Goal: Task Accomplishment & Management: Manage account settings

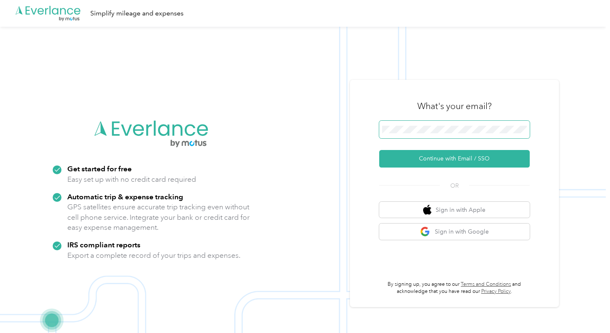
click at [407, 125] on span at bounding box center [454, 130] width 150 height 18
click at [334, 133] on div ".cls-1 { fill: #00adee; } .cls-2 { fill: #fff; } .cls-3 { fill: #707372; } .cls…" at bounding box center [302, 193] width 605 height 333
click at [322, 129] on div ".cls-1 { fill: #00adee; } .cls-2 { fill: #fff; } .cls-3 { fill: #707372; } .cls…" at bounding box center [302, 193] width 605 height 333
click at [405, 234] on button "Sign in with Google" at bounding box center [454, 232] width 150 height 16
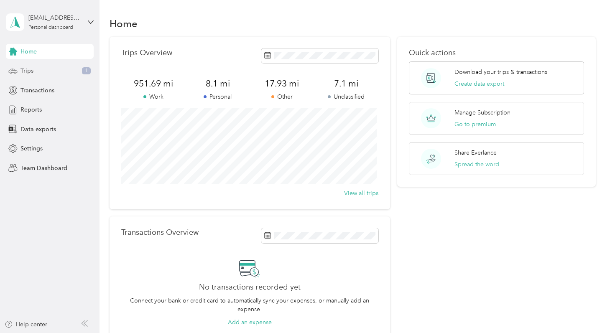
click at [47, 70] on div "Trips 1" at bounding box center [50, 71] width 88 height 15
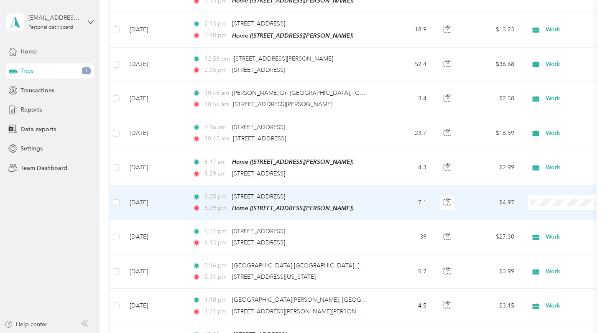
scroll to position [163, 0]
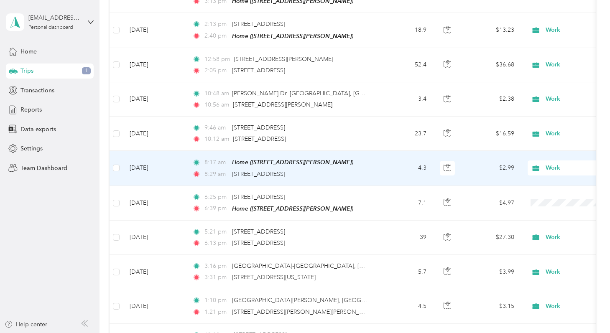
click at [361, 175] on div "8:29 am [STREET_ADDRESS]" at bounding box center [279, 174] width 175 height 9
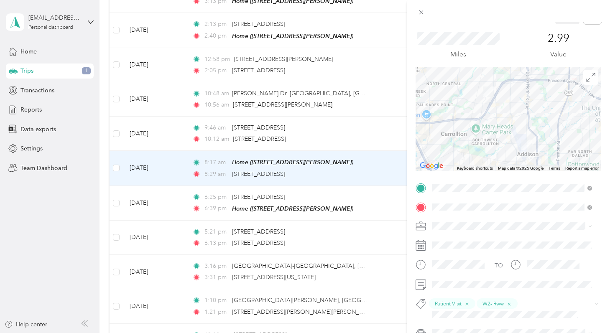
scroll to position [20, 0]
click at [379, 208] on div "Trip details Save This trip cannot be edited because it is either under review,…" at bounding box center [305, 166] width 610 height 333
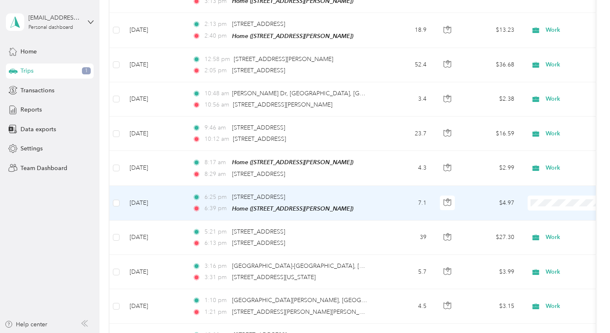
click at [379, 208] on td "7.1" at bounding box center [405, 203] width 55 height 35
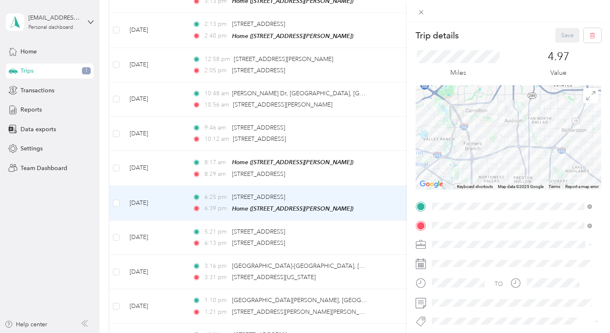
click at [390, 302] on div "Trip details Save This trip cannot be edited because it is either under review,…" at bounding box center [305, 166] width 610 height 333
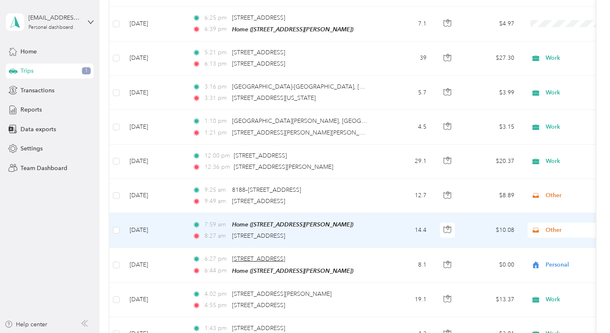
scroll to position [354, 0]
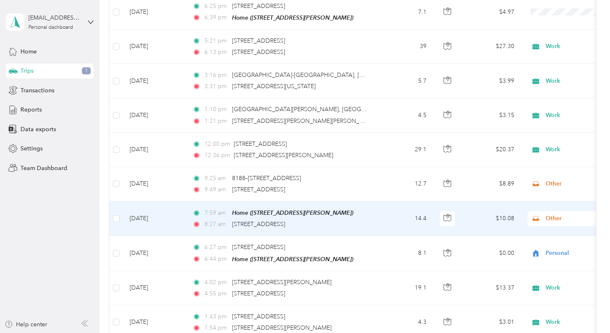
click at [392, 216] on td "14.4" at bounding box center [405, 218] width 55 height 35
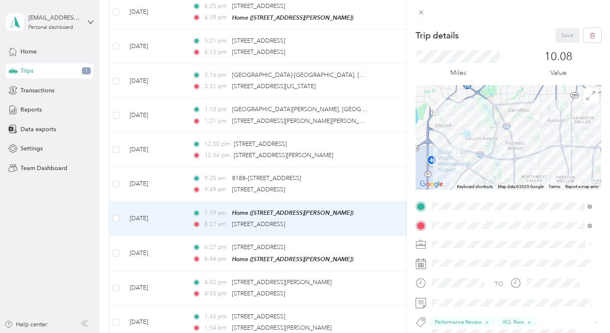
click at [460, 249] on span at bounding box center [515, 244] width 172 height 13
click at [453, 127] on div "Work" at bounding box center [512, 127] width 154 height 9
click at [555, 41] on button "Save" at bounding box center [567, 35] width 24 height 15
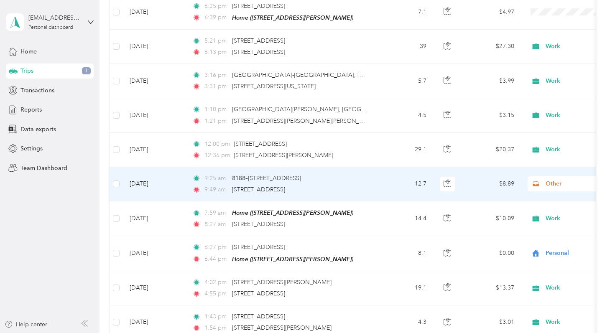
click at [394, 185] on td "12.7" at bounding box center [405, 184] width 55 height 34
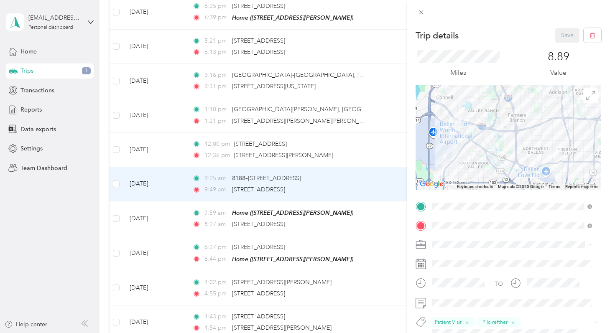
click at [460, 133] on li "Work" at bounding box center [512, 126] width 166 height 15
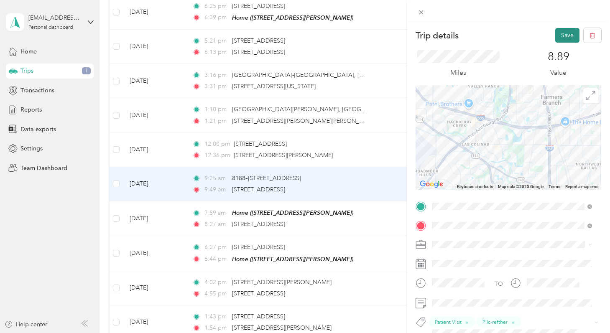
click at [560, 41] on button "Save" at bounding box center [567, 35] width 24 height 15
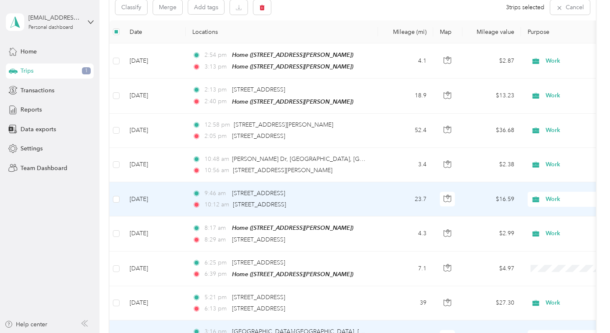
scroll to position [95, 0]
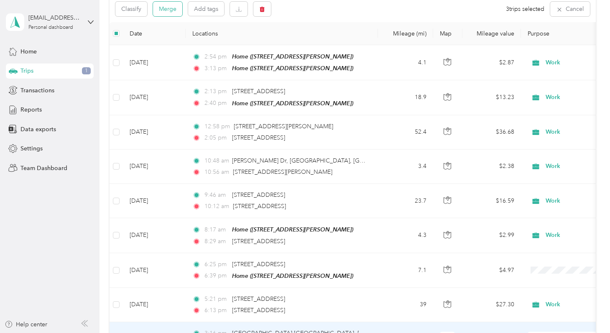
click at [168, 11] on button "Merge" at bounding box center [167, 9] width 29 height 15
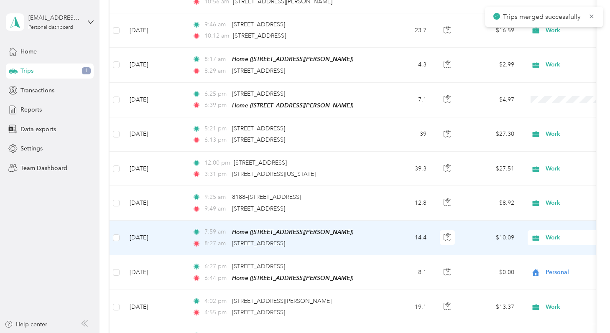
scroll to position [283, 0]
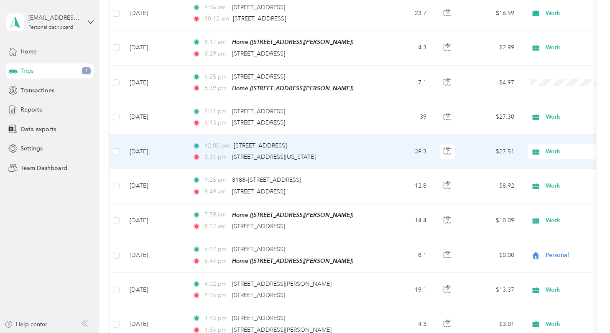
click at [384, 149] on td "39.3" at bounding box center [405, 152] width 55 height 34
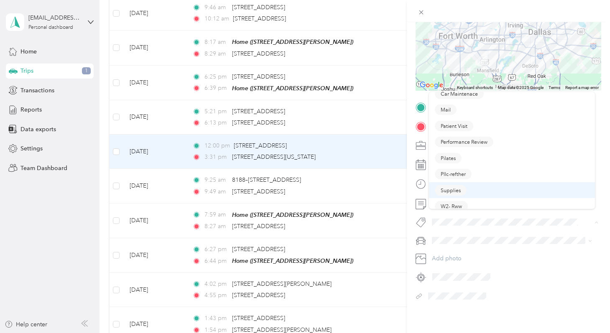
scroll to position [28, 0]
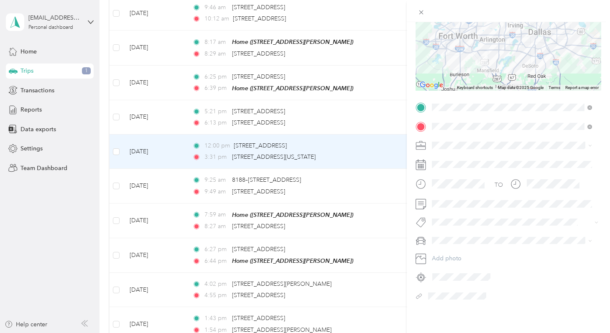
click at [462, 202] on button "W2- Rww" at bounding box center [451, 200] width 33 height 10
click at [463, 148] on span "Patient Visit" at bounding box center [453, 149] width 27 height 8
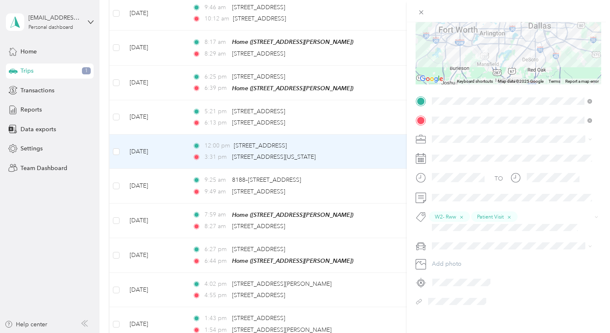
click at [116, 115] on div "Trip details Save This trip cannot be edited because it is either under review,…" at bounding box center [305, 166] width 610 height 333
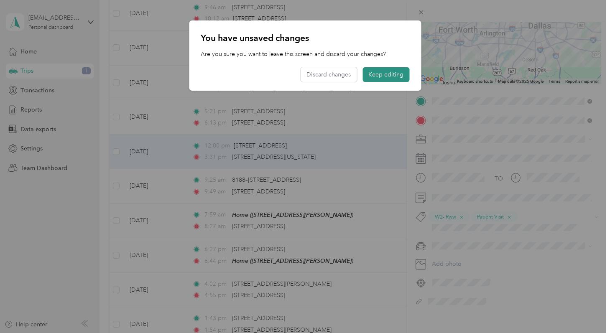
click at [378, 74] on button "Keep editing" at bounding box center [385, 74] width 47 height 15
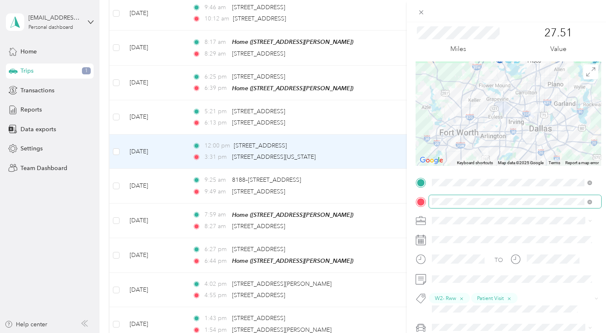
scroll to position [0, 0]
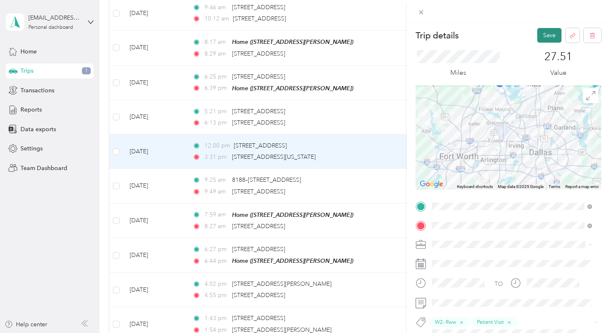
click at [544, 35] on button "Save" at bounding box center [549, 35] width 24 height 15
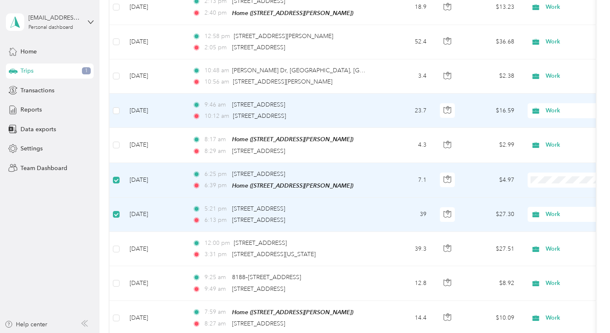
scroll to position [59, 0]
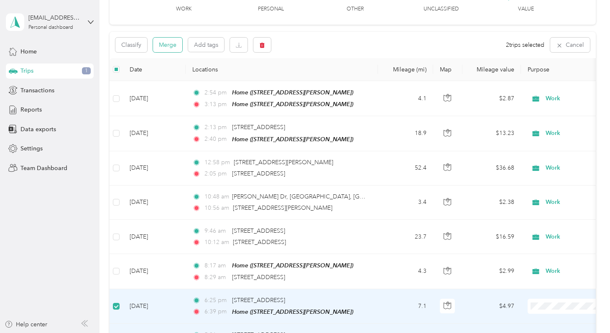
click at [168, 43] on button "Merge" at bounding box center [167, 45] width 29 height 15
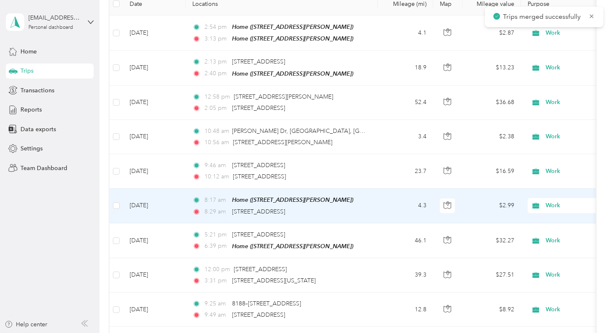
scroll to position [127, 0]
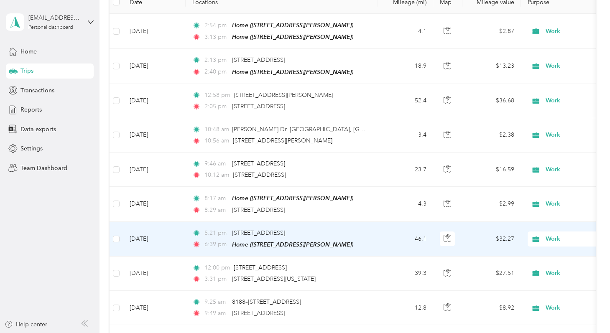
click at [385, 238] on td "46.1" at bounding box center [405, 239] width 55 height 35
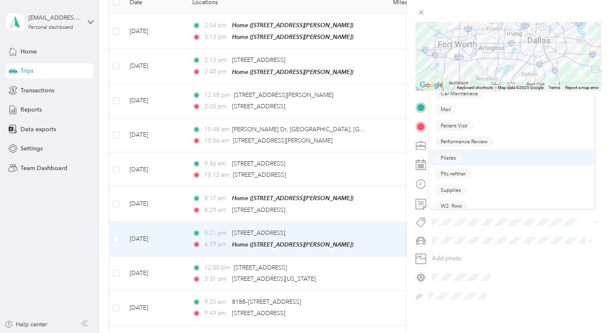
scroll to position [28, 0]
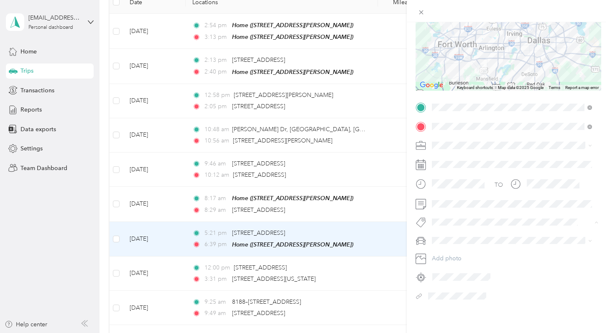
click at [451, 202] on span "W2- Rww" at bounding box center [450, 202] width 21 height 8
click at [463, 148] on span "Patient Visit" at bounding box center [453, 149] width 27 height 8
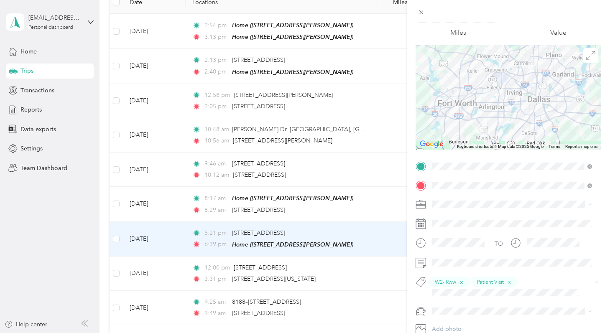
scroll to position [0, 0]
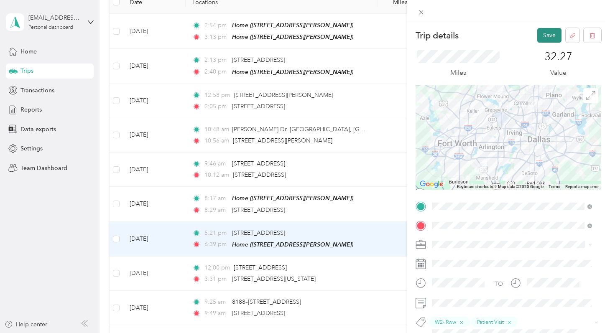
click at [541, 42] on button "Save" at bounding box center [549, 35] width 24 height 15
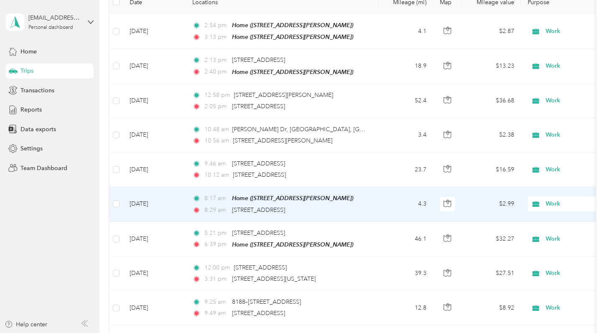
click at [383, 205] on td "4.3" at bounding box center [405, 204] width 55 height 35
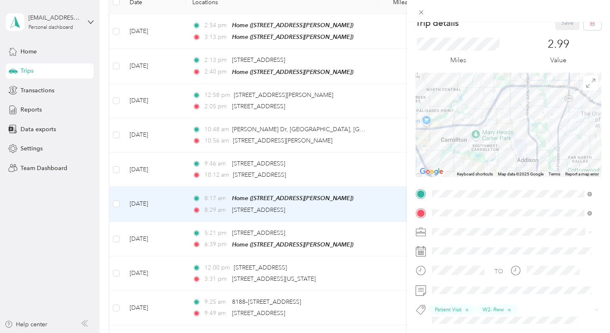
scroll to position [26, 0]
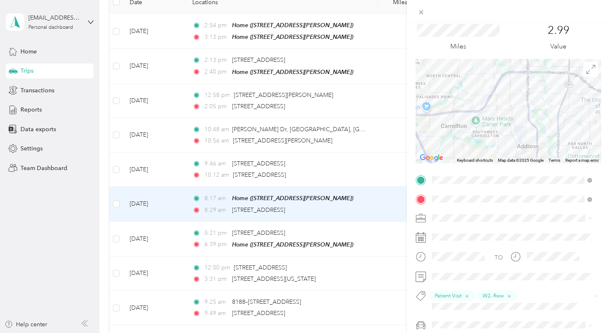
click at [115, 168] on div "Trip details Save This trip cannot be edited because it is either under review,…" at bounding box center [305, 166] width 610 height 333
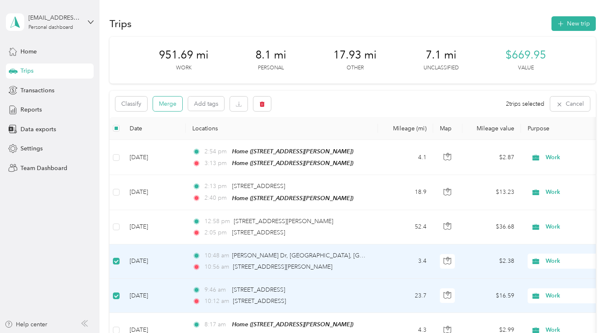
click at [176, 106] on button "Merge" at bounding box center [167, 104] width 29 height 15
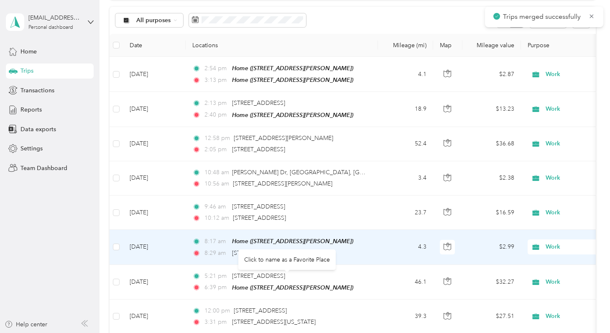
scroll to position [99, 0]
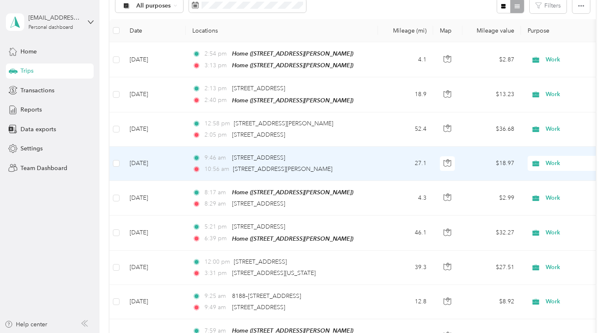
click at [375, 163] on td "9:46 am [STREET_ADDRESS] 10:56 am [STREET_ADDRESS][PERSON_NAME]" at bounding box center [282, 164] width 192 height 34
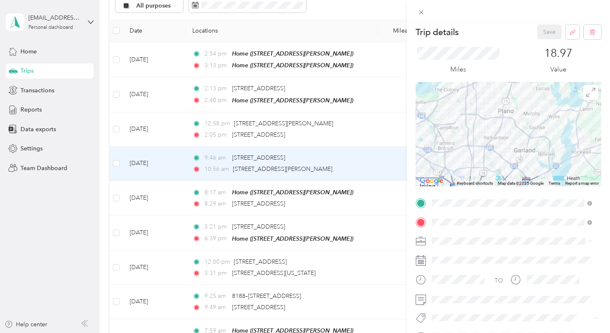
scroll to position [39, 0]
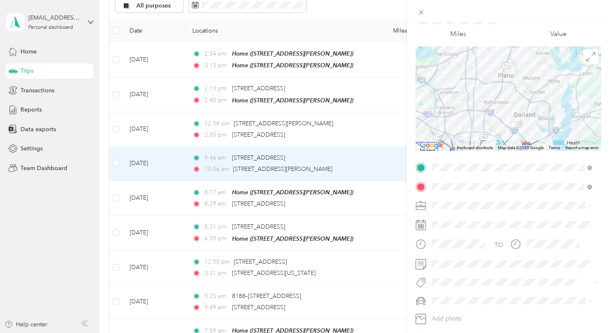
click at [462, 263] on span "Pllc-refther" at bounding box center [452, 263] width 25 height 8
click at [458, 217] on span "Patient Visit" at bounding box center [453, 215] width 27 height 8
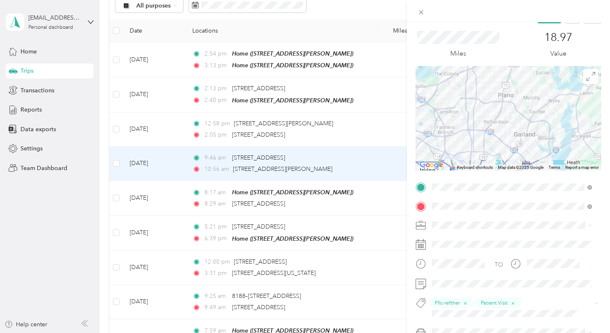
scroll to position [0, 0]
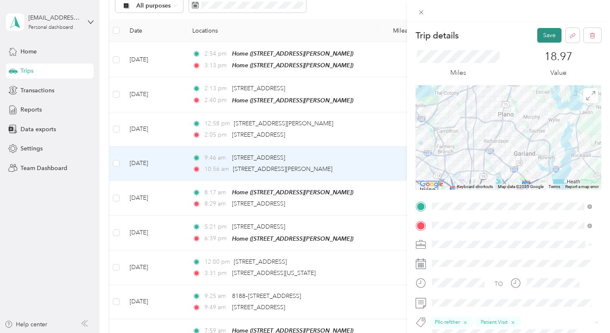
click at [543, 40] on button "Save" at bounding box center [549, 35] width 24 height 15
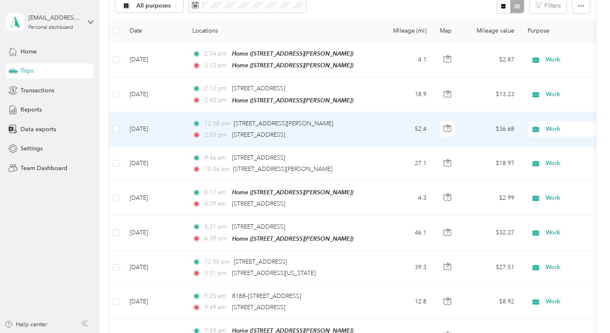
click at [379, 133] on td "52.4" at bounding box center [405, 129] width 55 height 34
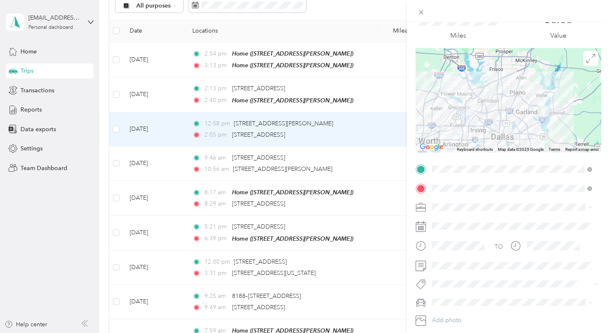
scroll to position [86, 0]
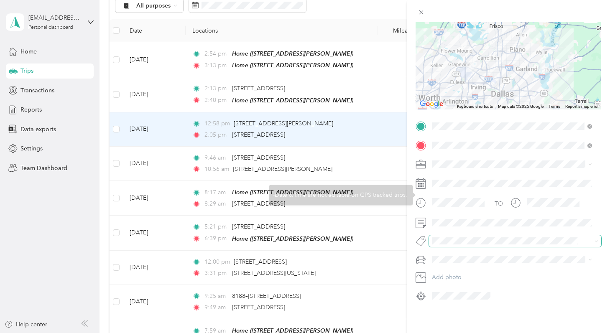
click at [443, 241] on div "TO Add photo" at bounding box center [508, 210] width 186 height 183
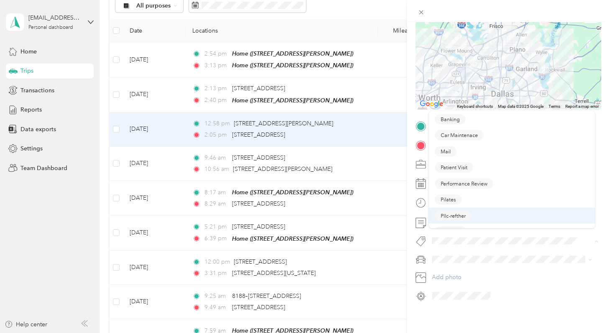
scroll to position [28, 0]
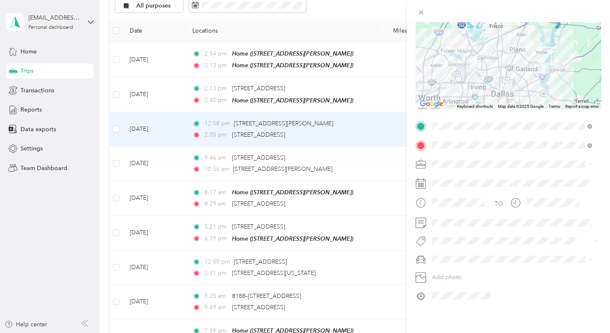
click at [453, 219] on span "W2- Rww" at bounding box center [450, 220] width 21 height 8
click at [470, 185] on span "Performance Review" at bounding box center [463, 184] width 47 height 8
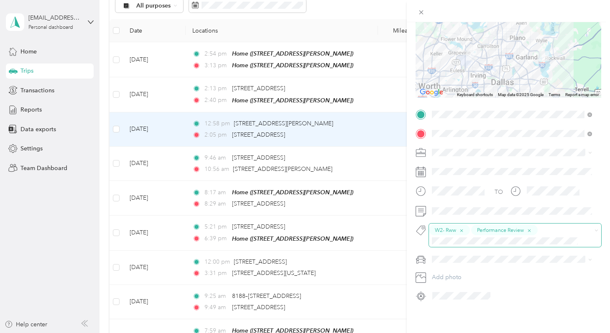
scroll to position [0, 0]
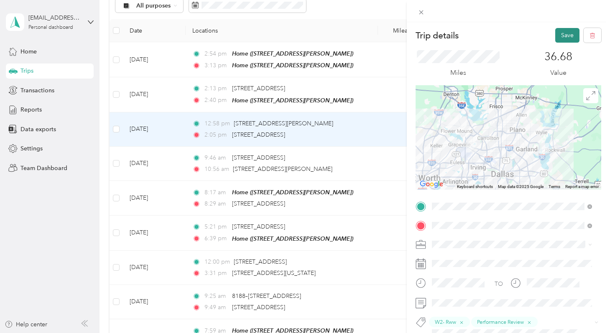
click at [555, 35] on button "Save" at bounding box center [567, 35] width 24 height 15
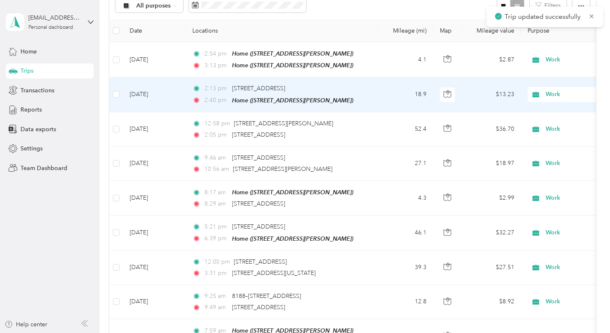
click at [380, 90] on td "18.9" at bounding box center [405, 94] width 55 height 35
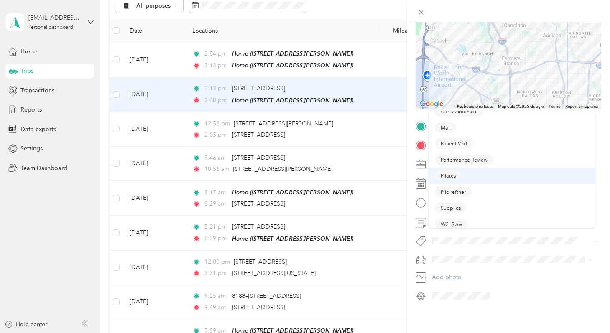
scroll to position [28, 0]
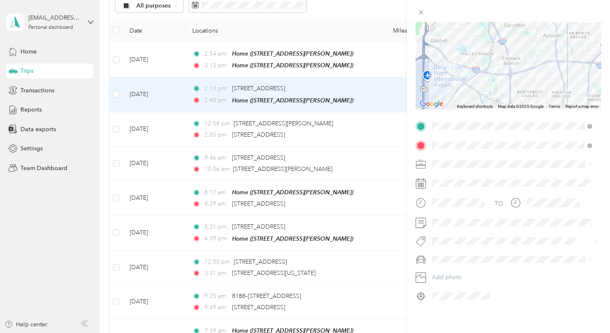
click at [450, 219] on span "W2- Rww" at bounding box center [450, 220] width 21 height 8
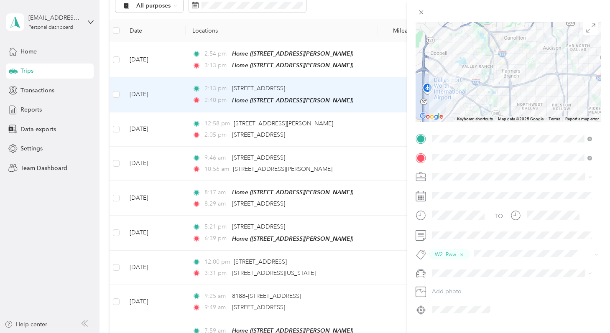
scroll to position [0, 0]
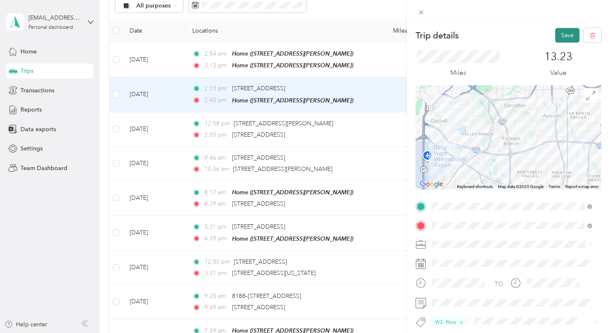
click at [558, 31] on button "Save" at bounding box center [567, 35] width 24 height 15
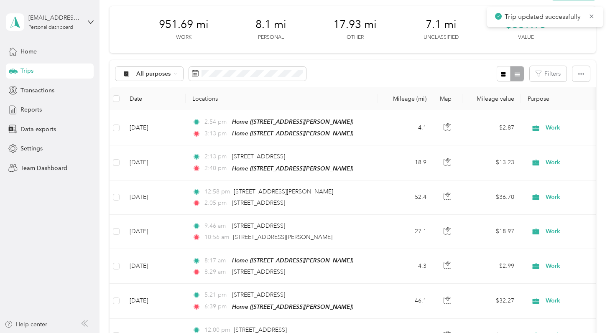
scroll to position [25, 0]
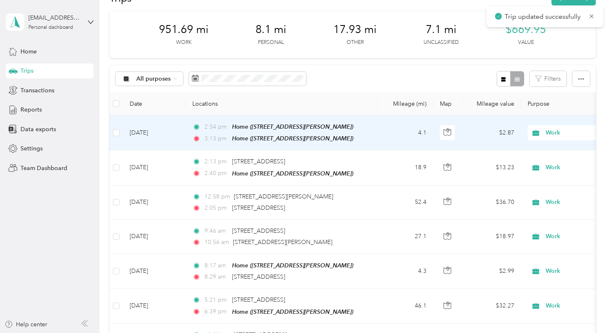
click at [386, 135] on td "4.1" at bounding box center [405, 132] width 55 height 35
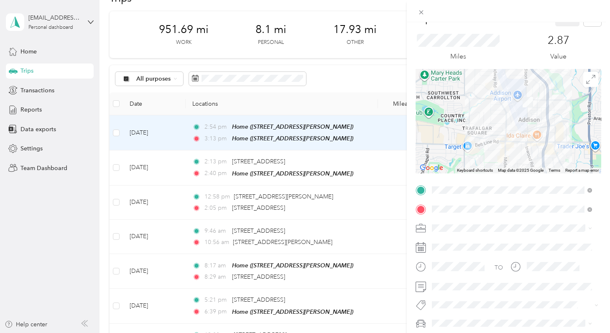
scroll to position [86, 0]
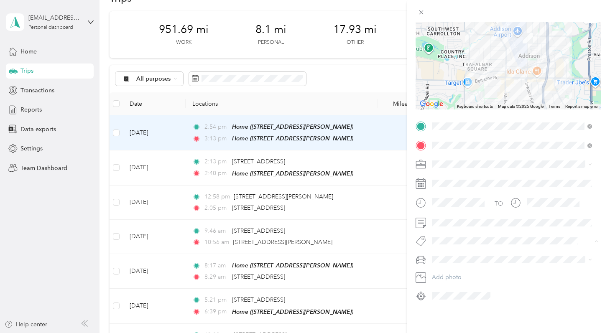
click at [462, 217] on span "Pllc-refther" at bounding box center [452, 216] width 25 height 8
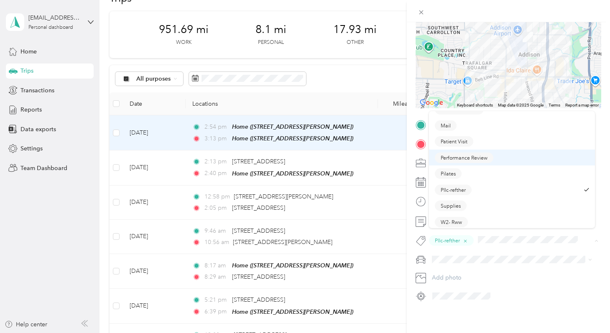
scroll to position [28, 0]
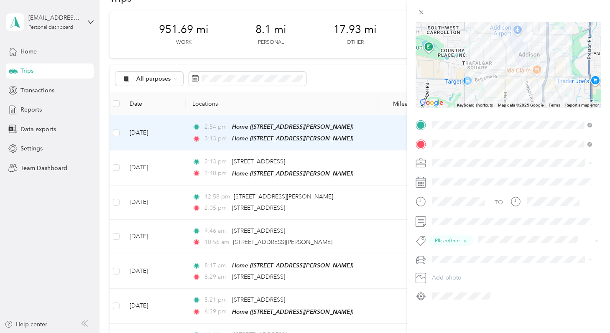
click at [458, 205] on span "Supplies" at bounding box center [450, 205] width 20 height 8
click at [507, 239] on icon "button" at bounding box center [505, 240] width 3 height 3
click at [448, 153] on span "Mail" at bounding box center [445, 151] width 10 height 8
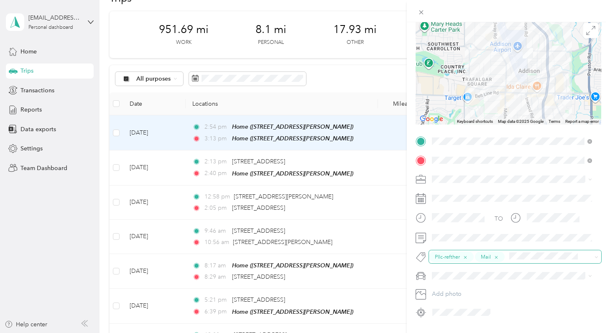
scroll to position [0, 0]
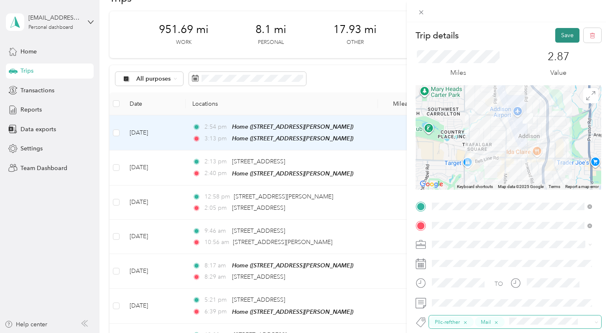
click at [556, 36] on button "Save" at bounding box center [567, 35] width 24 height 15
